Goal: Navigation & Orientation: Find specific page/section

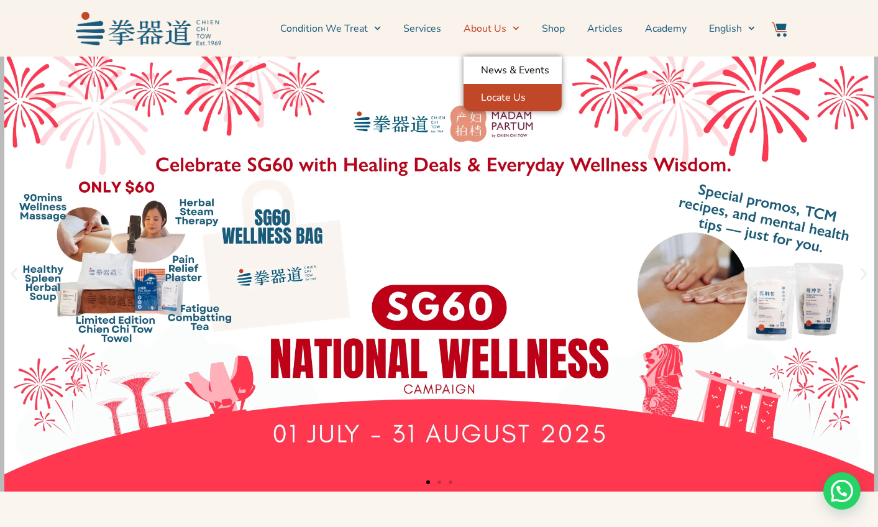
click at [493, 99] on link "Locate Us" at bounding box center [512, 97] width 98 height 27
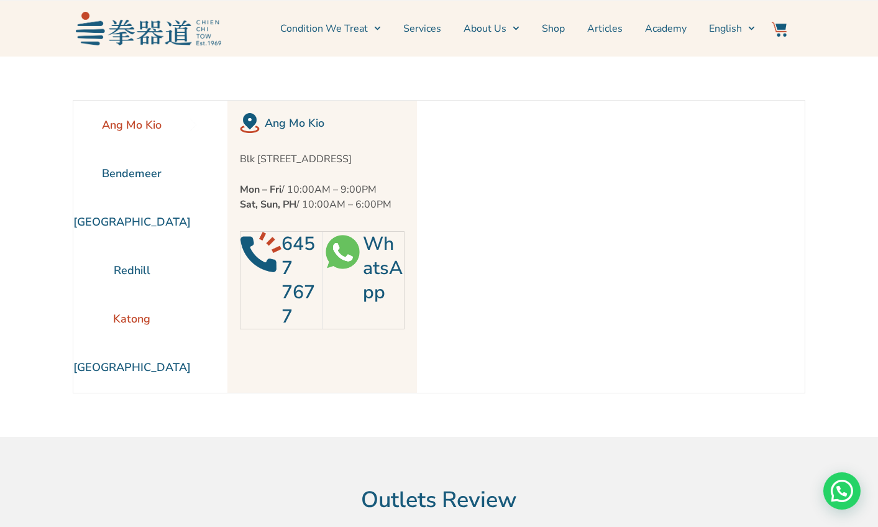
click at [122, 310] on li "Katong" at bounding box center [131, 318] width 117 height 48
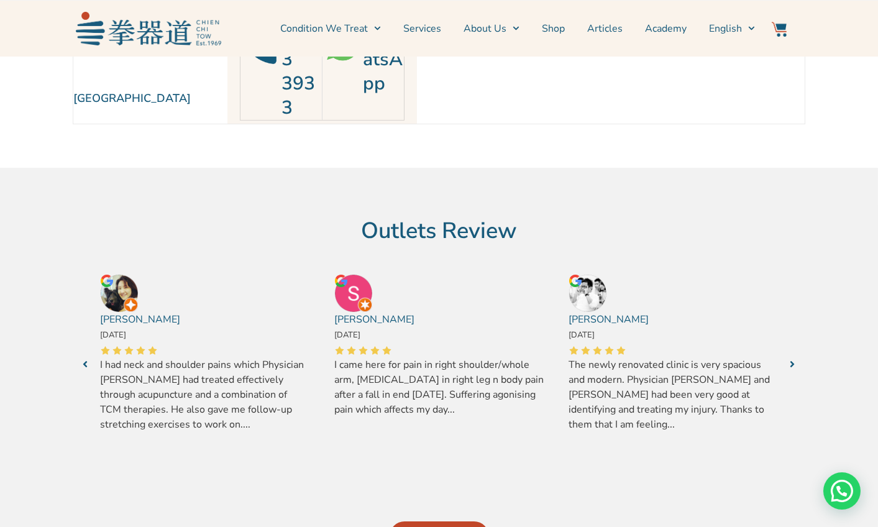
scroll to position [248, 0]
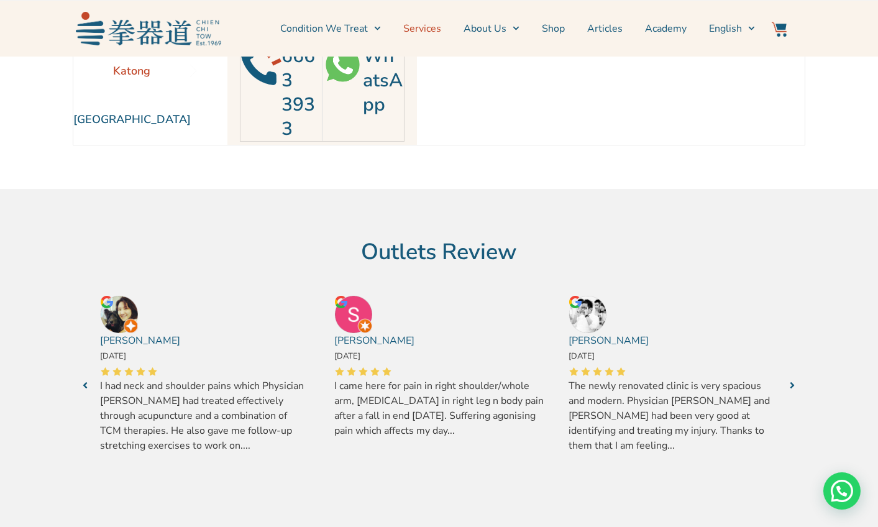
click at [433, 30] on link "Services" at bounding box center [422, 28] width 38 height 31
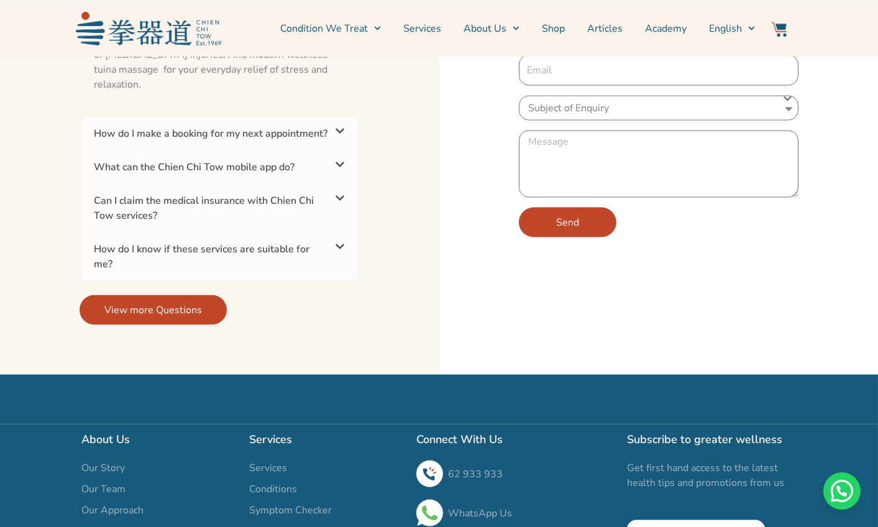
scroll to position [4051, 0]
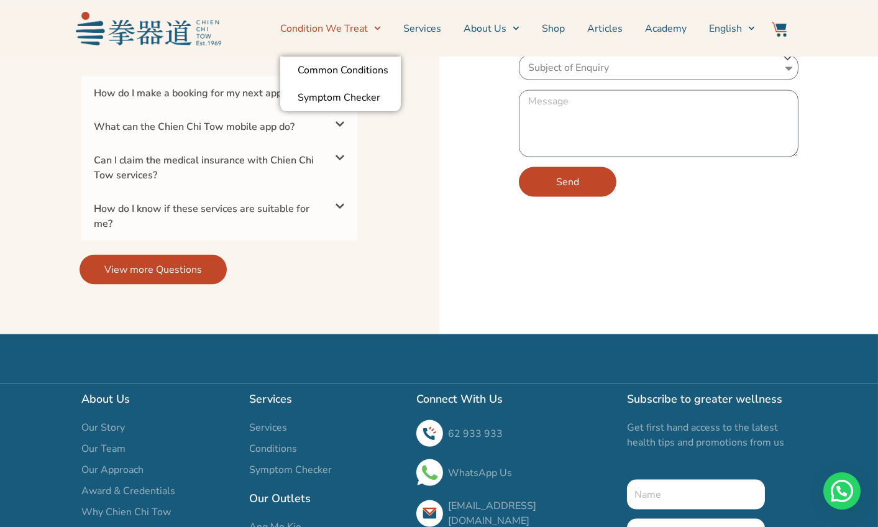
click at [330, 29] on link "Condition We Treat" at bounding box center [330, 28] width 101 height 31
click at [344, 71] on link "Common Conditions" at bounding box center [340, 70] width 121 height 27
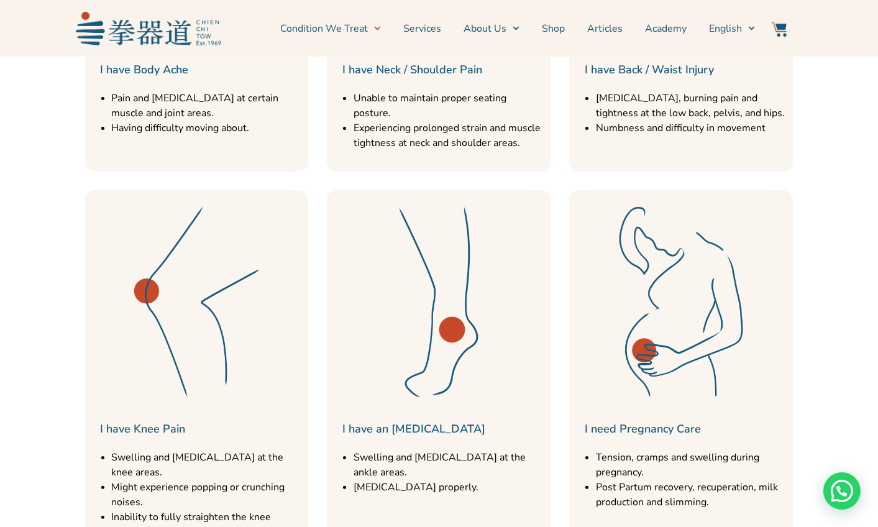
scroll to position [718, 0]
